Goal: Task Accomplishment & Management: Manage account settings

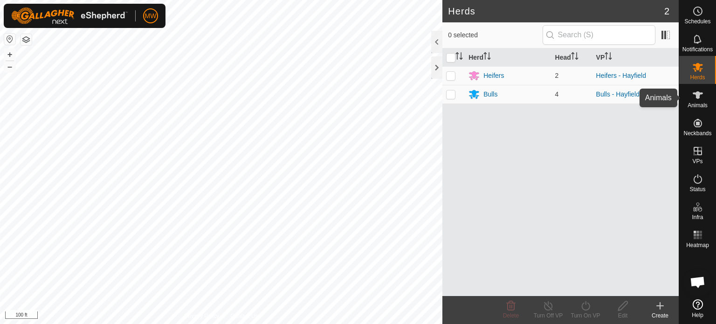
click at [695, 99] on icon at bounding box center [697, 95] width 11 height 11
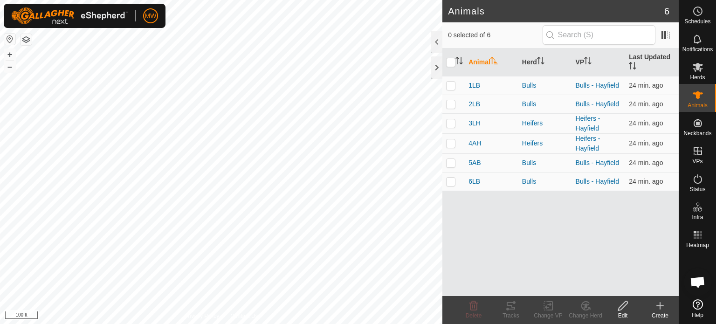
click at [446, 61] on th at bounding box center [453, 62] width 22 height 28
click at [453, 65] on input "checkbox" at bounding box center [450, 62] width 9 height 9
checkbox input "true"
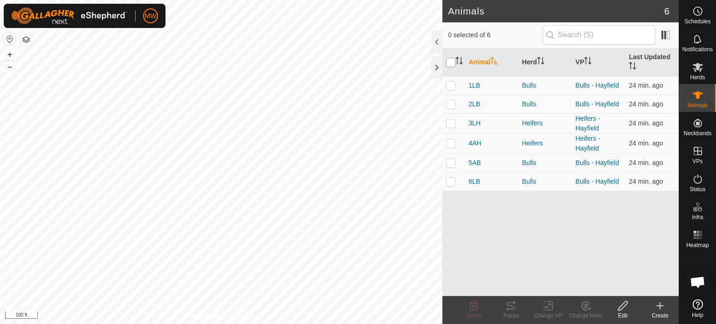
checkbox input "true"
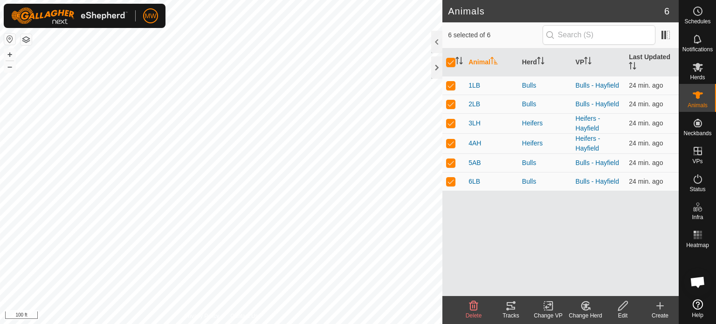
click at [511, 310] on icon at bounding box center [510, 305] width 11 height 11
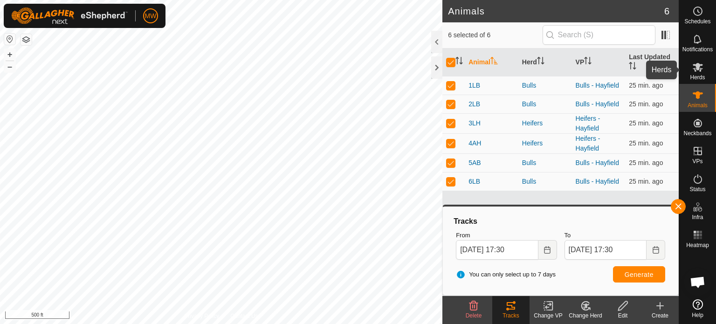
click at [694, 73] on es-mob-svg-icon at bounding box center [697, 67] width 17 height 15
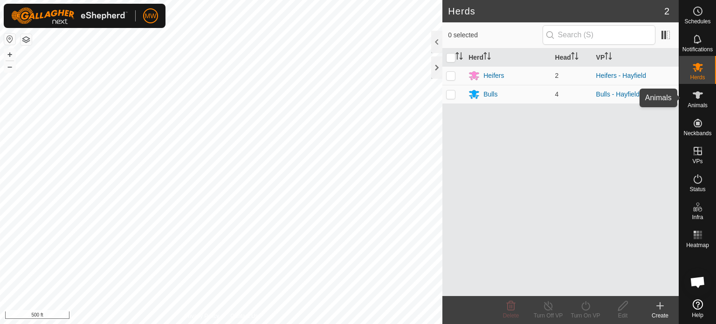
click at [696, 102] on es-animals-svg-icon at bounding box center [697, 95] width 17 height 15
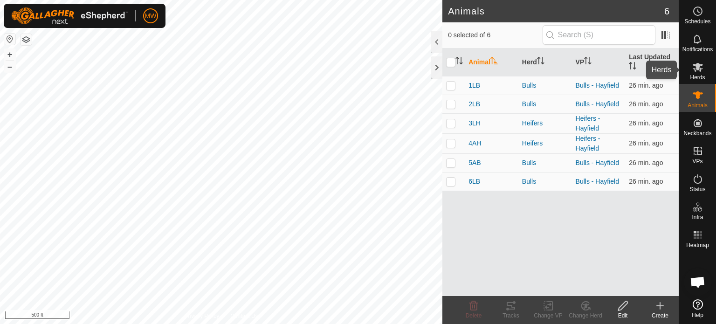
click at [694, 69] on icon at bounding box center [698, 67] width 10 height 9
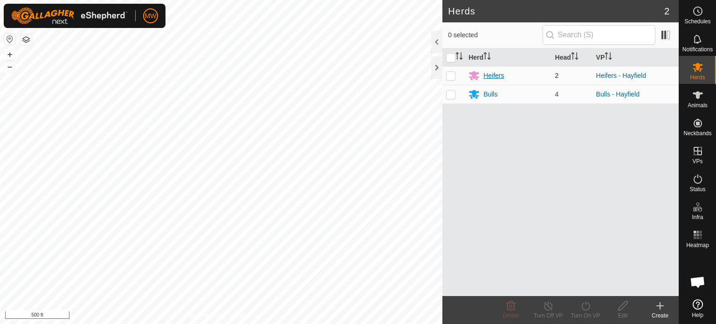
click at [492, 74] on div "Heifers" at bounding box center [493, 76] width 21 height 10
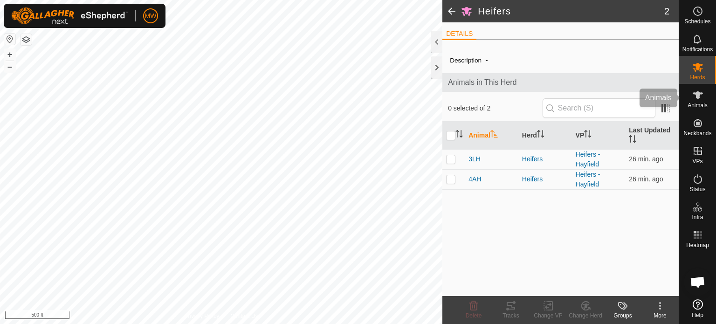
click at [696, 95] on icon at bounding box center [697, 95] width 11 height 11
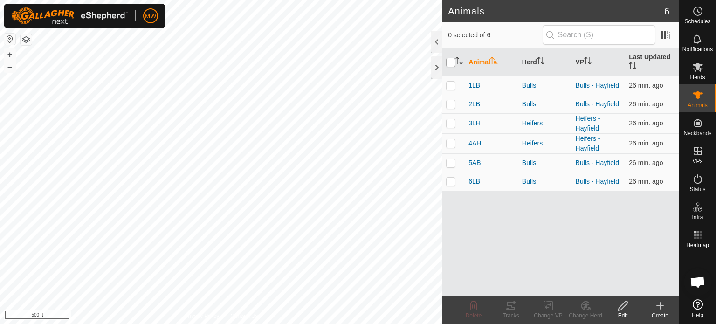
click at [453, 62] on input "checkbox" at bounding box center [450, 62] width 9 height 9
checkbox input "true"
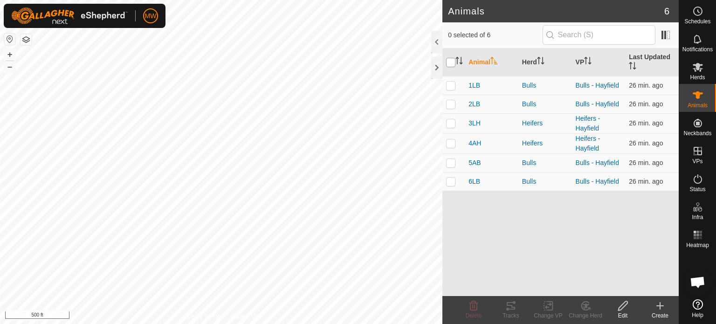
checkbox input "true"
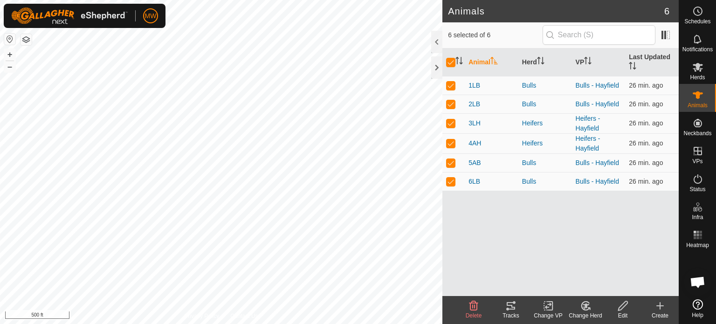
click at [513, 306] on icon at bounding box center [510, 305] width 11 height 11
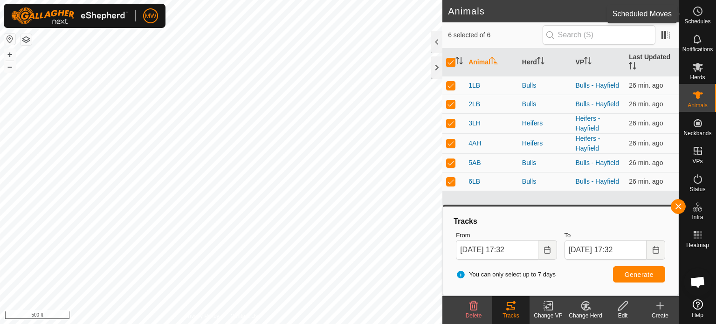
click at [701, 16] on icon at bounding box center [697, 11] width 11 height 11
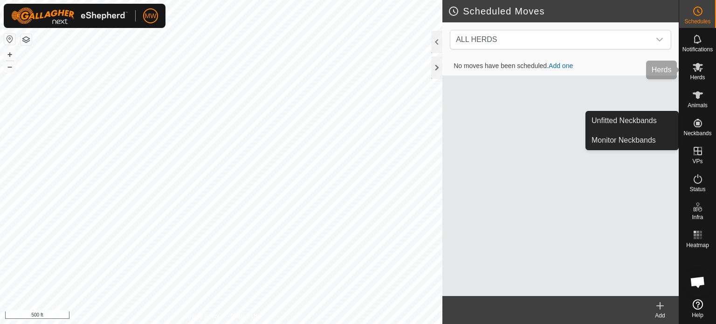
click at [697, 43] on icon at bounding box center [697, 39] width 11 height 11
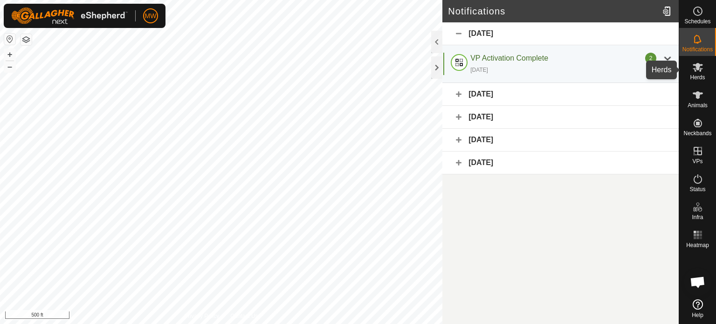
click at [697, 70] on icon at bounding box center [697, 67] width 11 height 11
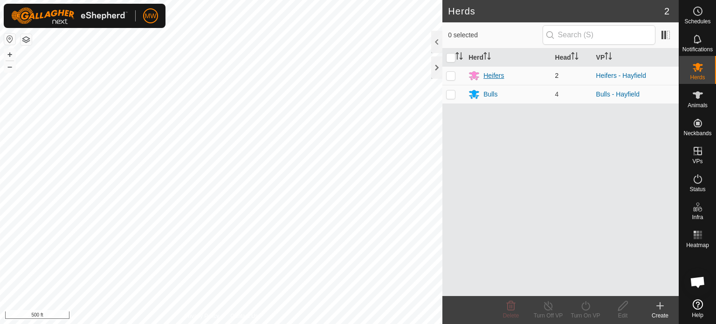
click at [490, 76] on div "Heifers" at bounding box center [493, 76] width 21 height 10
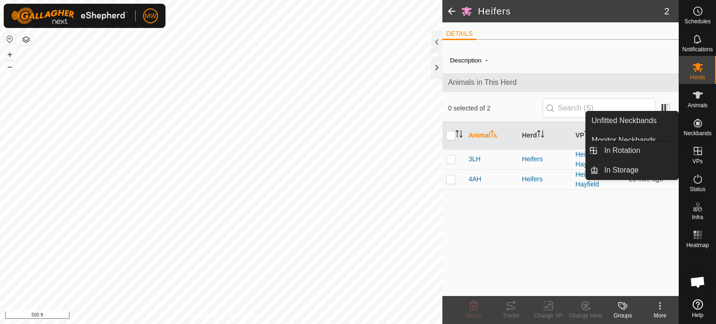
click at [696, 149] on icon at bounding box center [697, 150] width 11 height 11
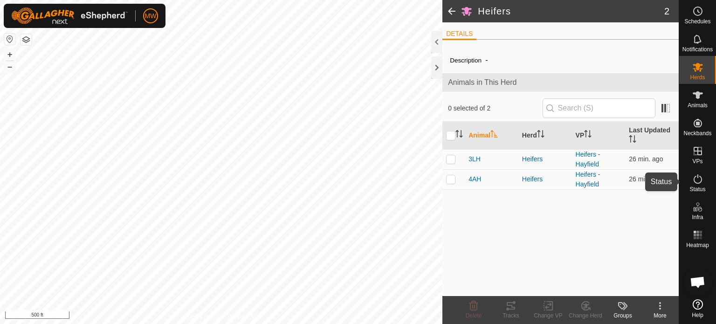
click at [689, 179] on div "Status" at bounding box center [697, 182] width 37 height 28
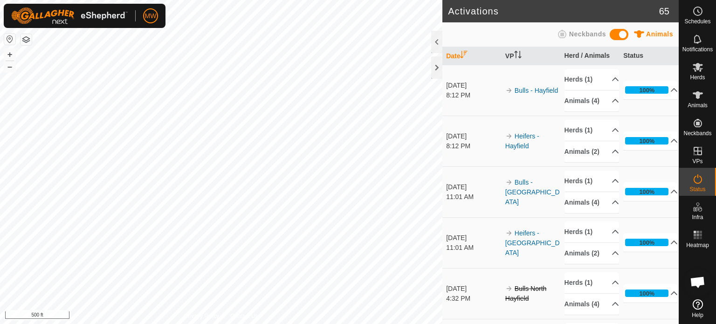
click at [706, 180] on div "Status" at bounding box center [697, 182] width 37 height 28
click at [515, 93] on link "Bulls - Hayfield" at bounding box center [536, 90] width 43 height 7
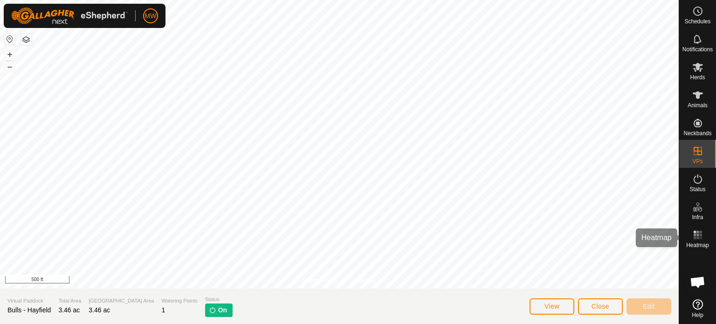
click at [698, 237] on rect at bounding box center [697, 238] width 2 height 2
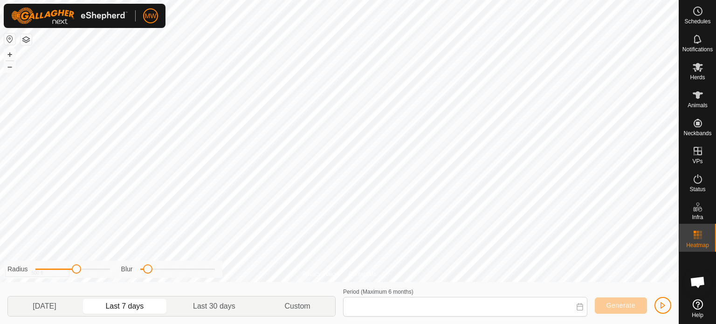
type input "[DATE] - [DATE]"
click at [689, 96] on div "Animals" at bounding box center [697, 98] width 37 height 28
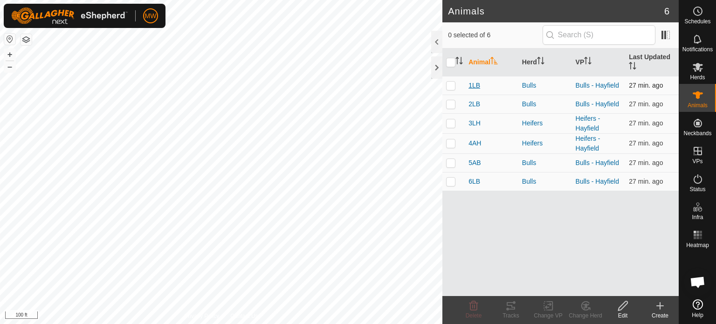
click at [476, 84] on span "1LB" at bounding box center [475, 86] width 12 height 10
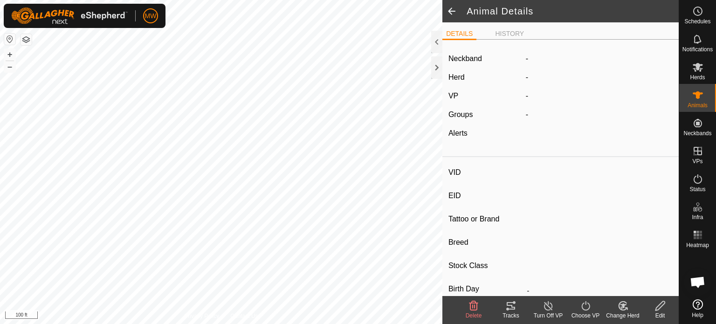
type input "1LB"
type input "-"
type input "Limo-Holstein"
type input "-"
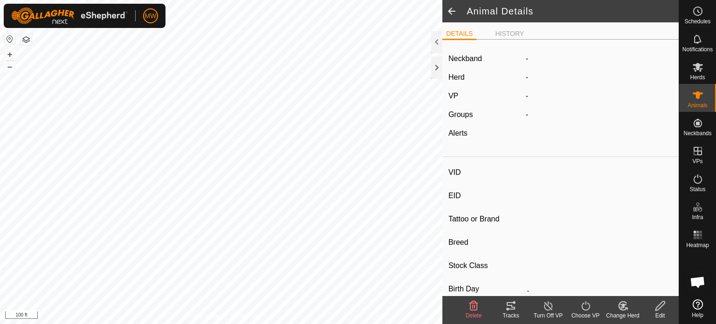
type input "10/2024"
type input "11 months"
type input "272 kg"
type input "1 kg"
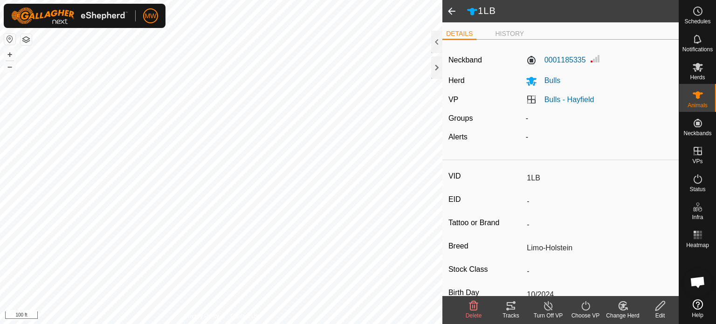
scroll to position [132, 0]
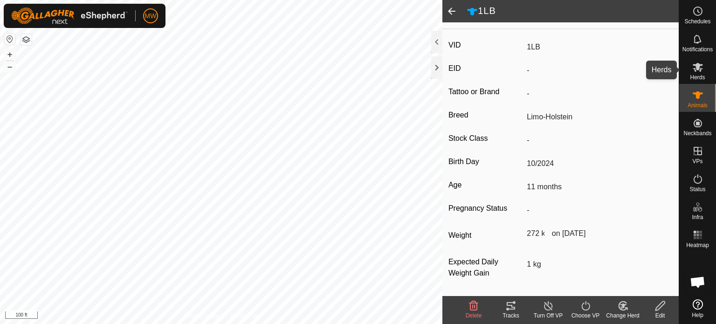
click at [700, 71] on icon at bounding box center [698, 67] width 10 height 9
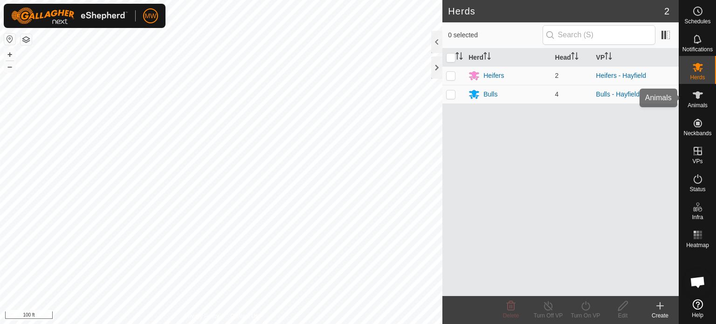
click at [703, 103] on span "Animals" at bounding box center [698, 106] width 20 height 6
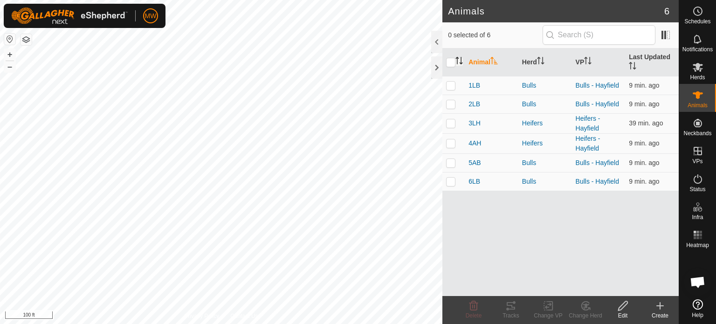
click at [457, 63] on icon "Activate to sort" at bounding box center [457, 60] width 1 height 7
click at [453, 64] on input "checkbox" at bounding box center [450, 62] width 9 height 9
checkbox input "true"
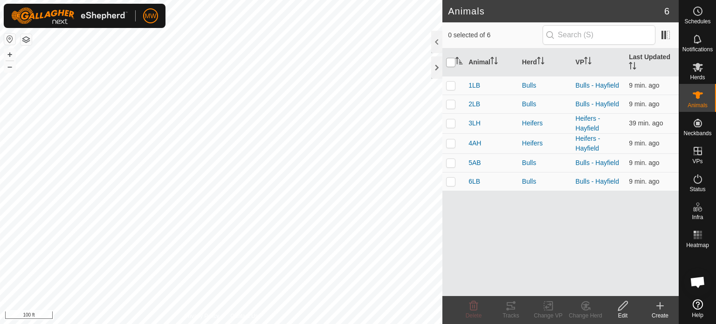
checkbox input "true"
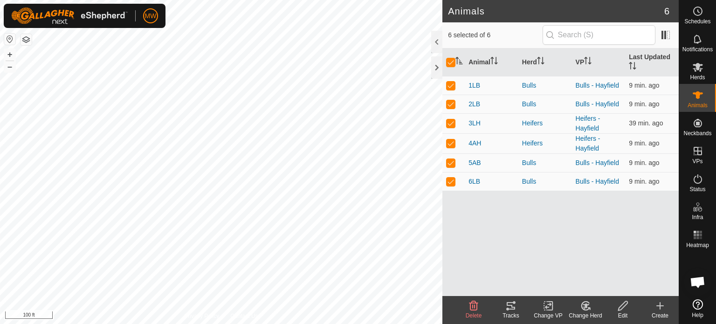
click at [506, 305] on icon at bounding box center [510, 305] width 11 height 11
